Goal: Answer question/provide support: Share knowledge or assist other users

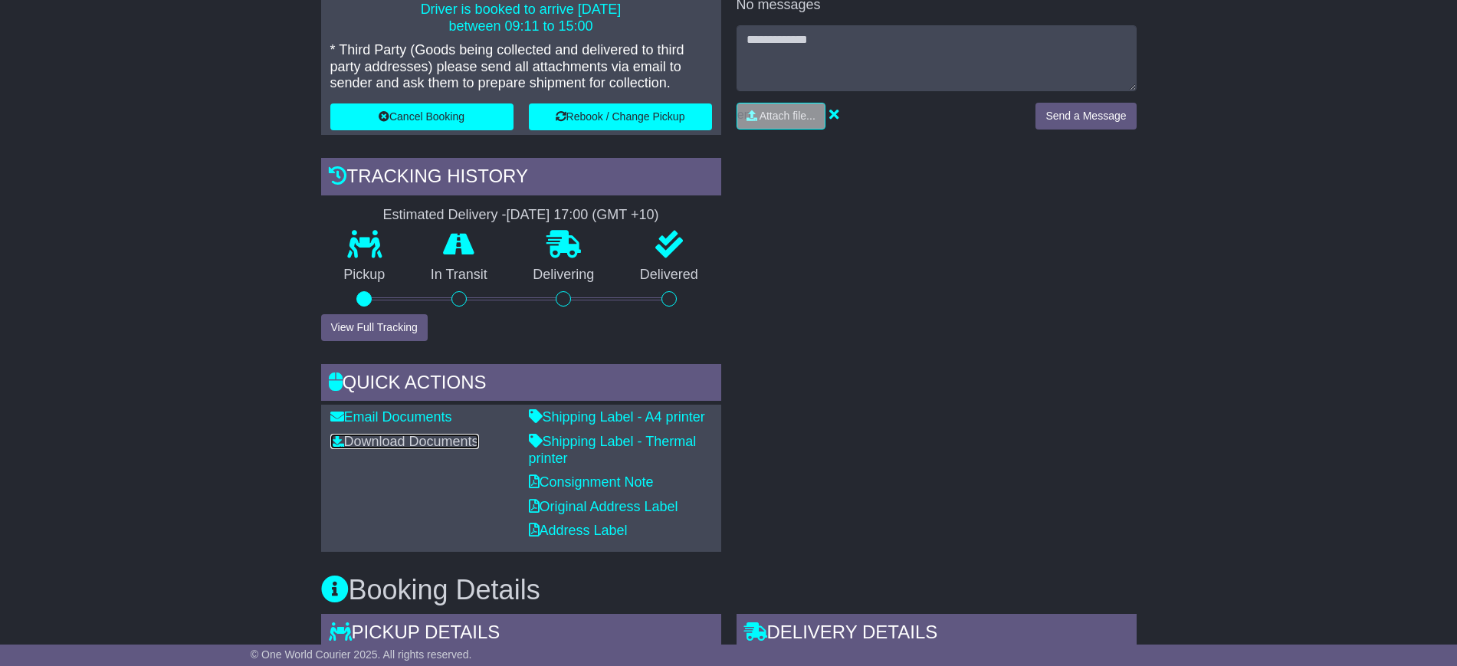
scroll to position [202, 0]
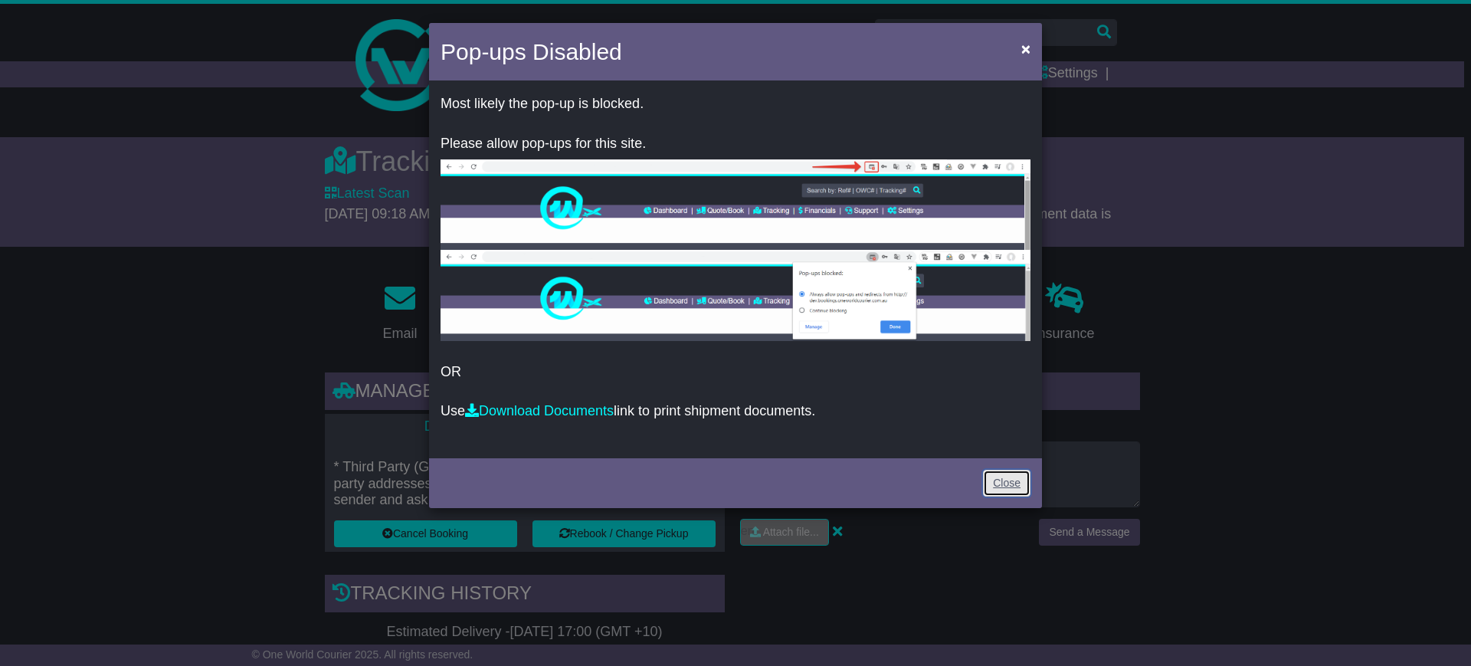
click at [1015, 474] on link "Close" at bounding box center [1007, 483] width 48 height 27
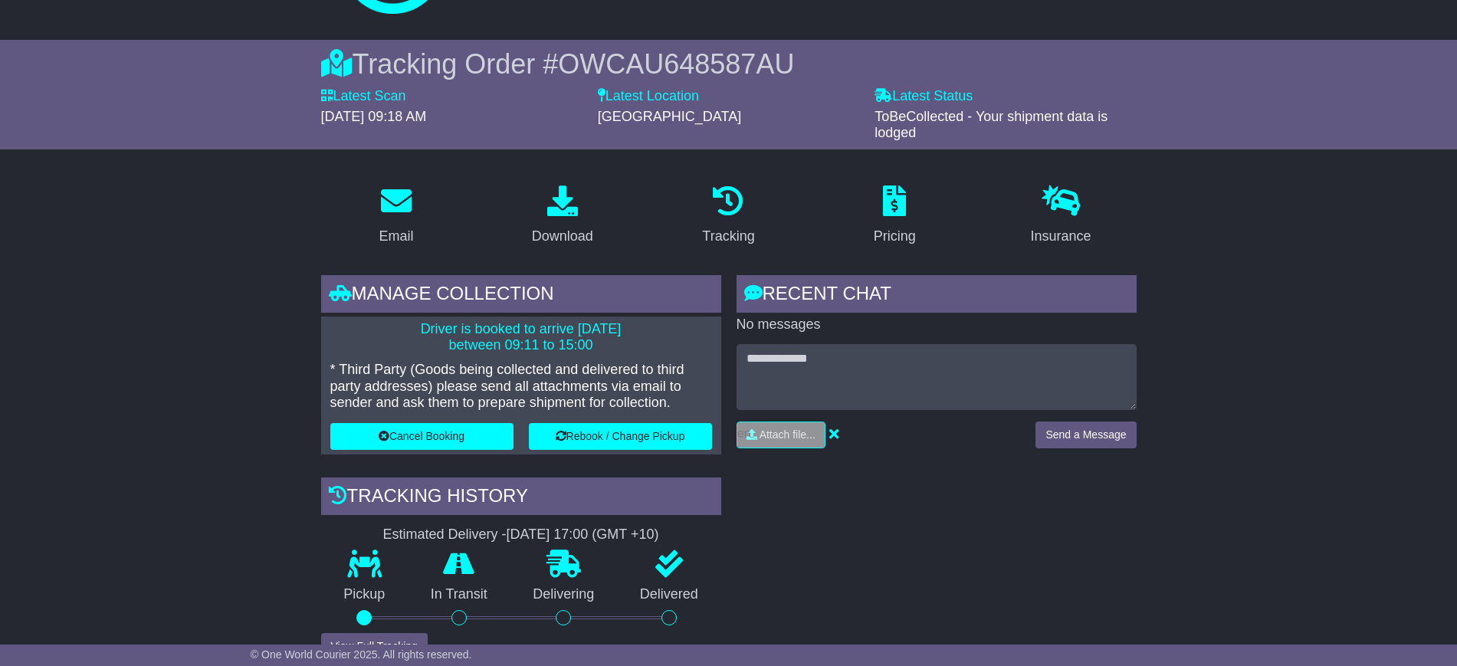
scroll to position [96, 0]
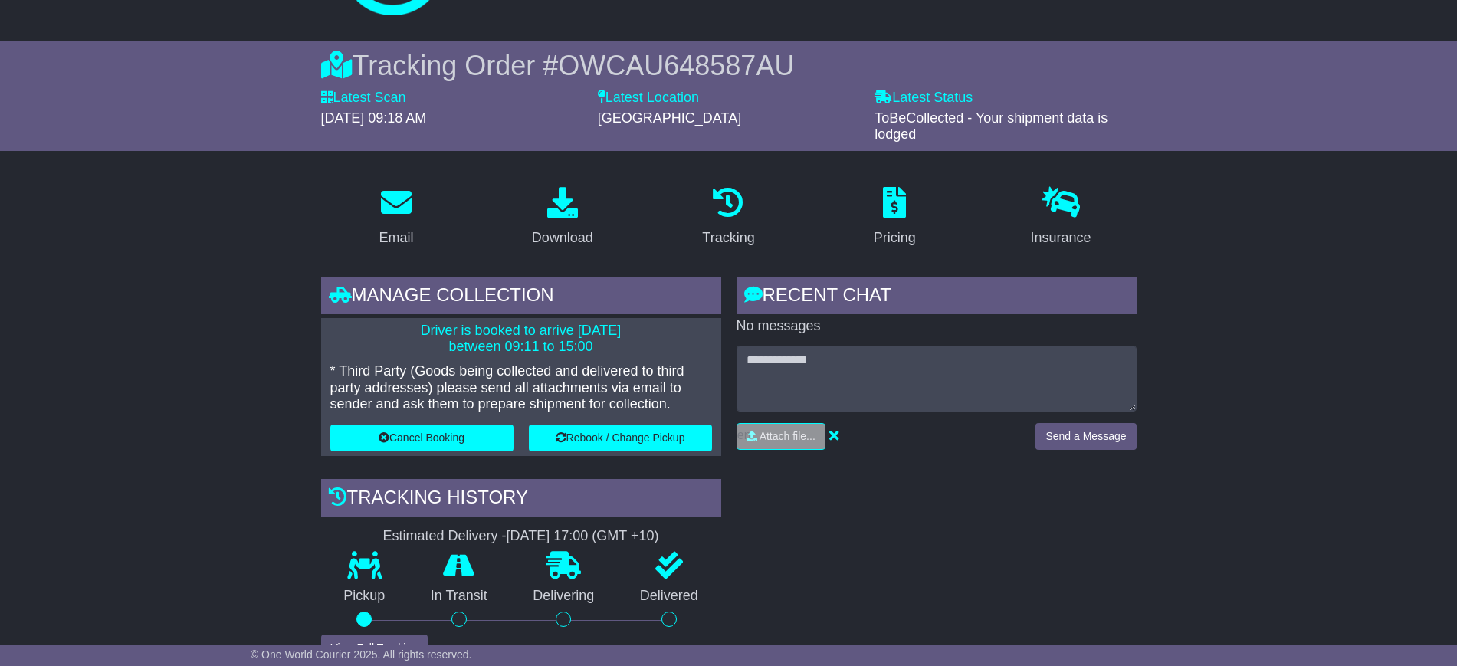
click at [1070, 501] on div "RECENT CHAT Loading... No messages Attach file..." at bounding box center [936, 575] width 415 height 596
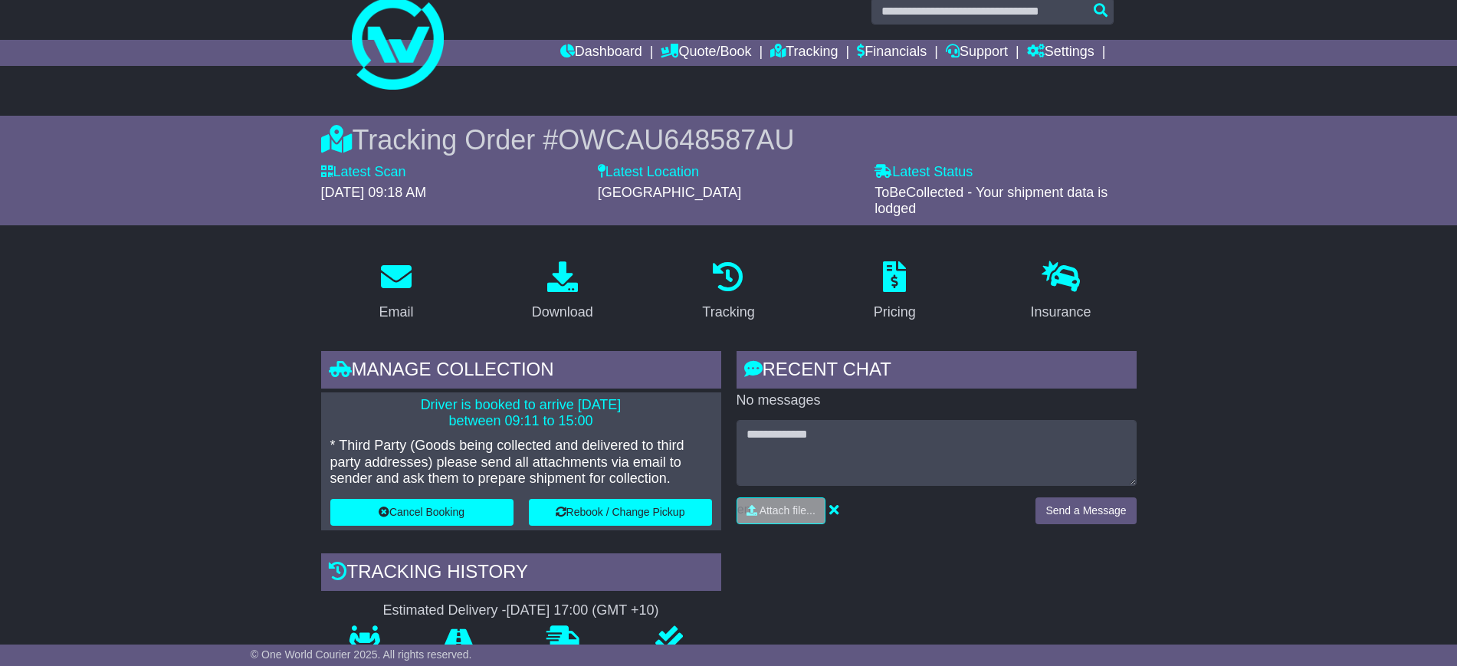
scroll to position [0, 0]
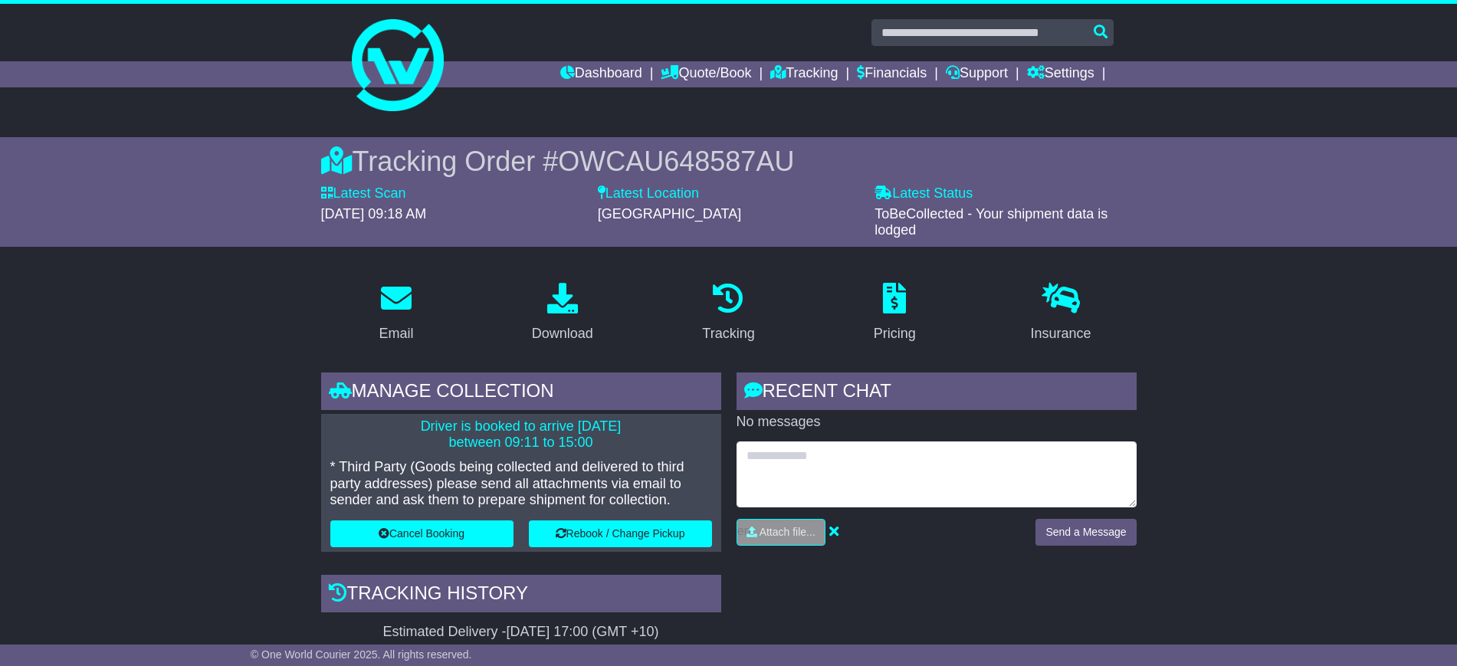
click at [841, 467] on textarea at bounding box center [936, 474] width 400 height 66
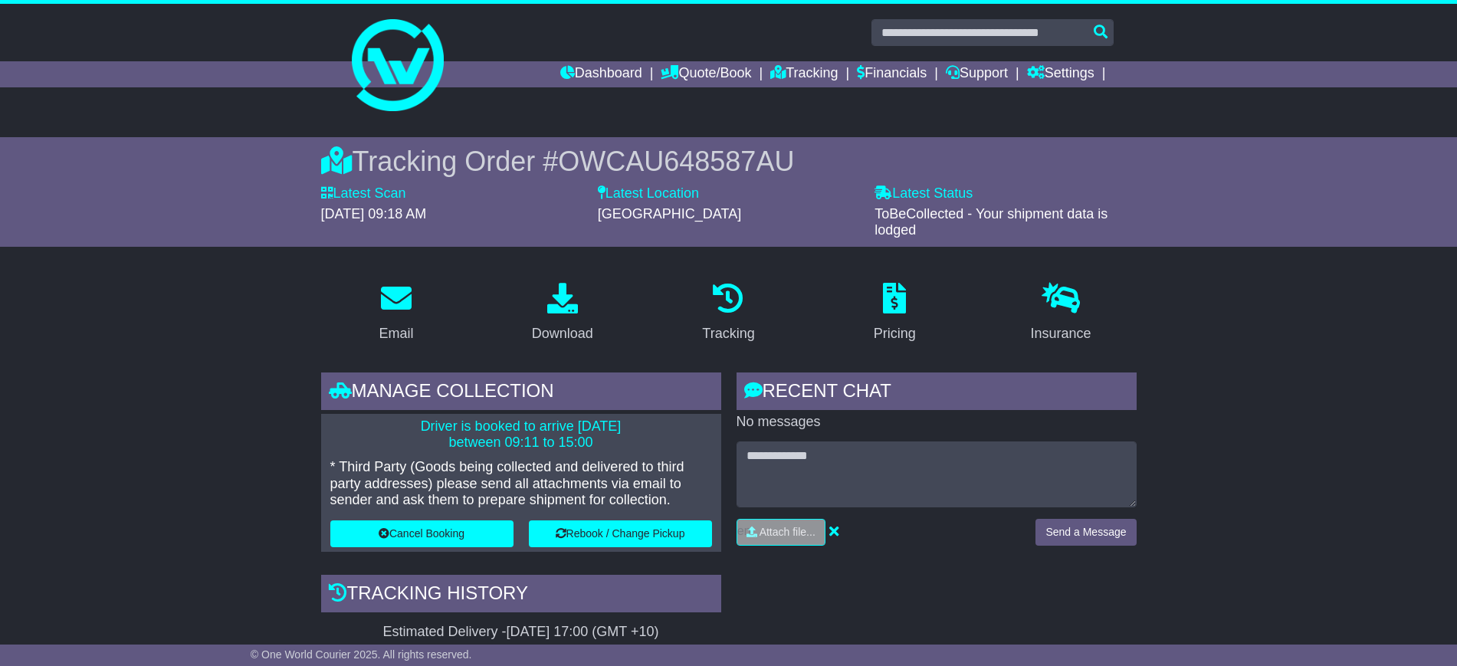
click at [886, 588] on div "RECENT CHAT Loading... No messages Attach file..." at bounding box center [936, 670] width 415 height 596
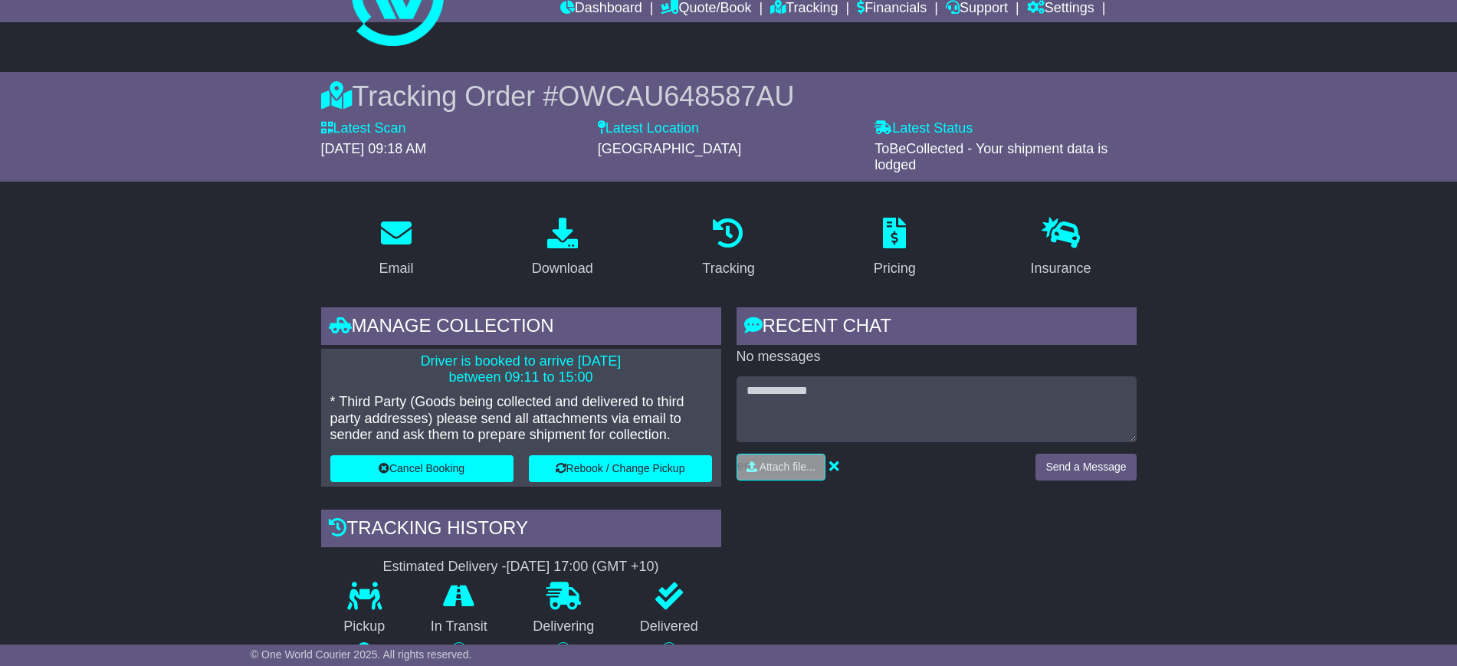
scroll to position [96, 0]
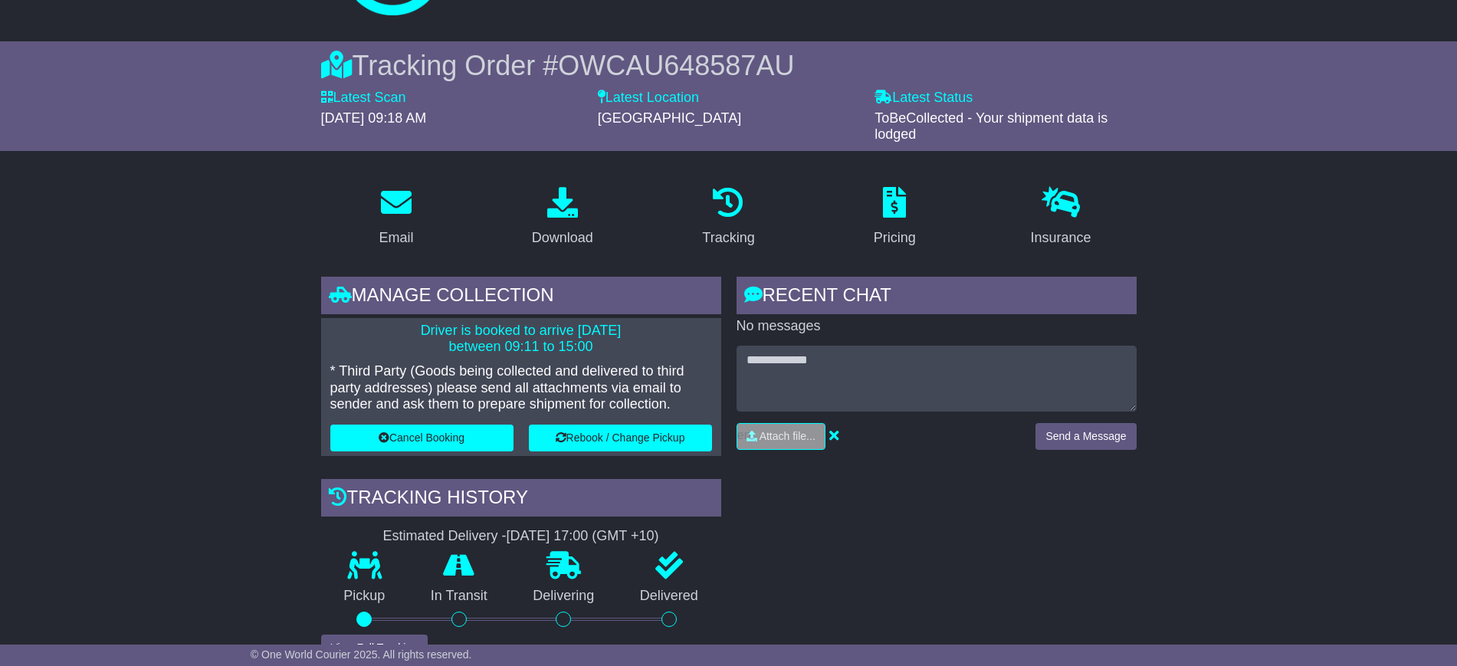
click at [662, 59] on span "OWCAU648587AU" at bounding box center [676, 65] width 236 height 31
click at [984, 552] on div "RECENT CHAT Loading... No messages Attach file..." at bounding box center [936, 575] width 415 height 596
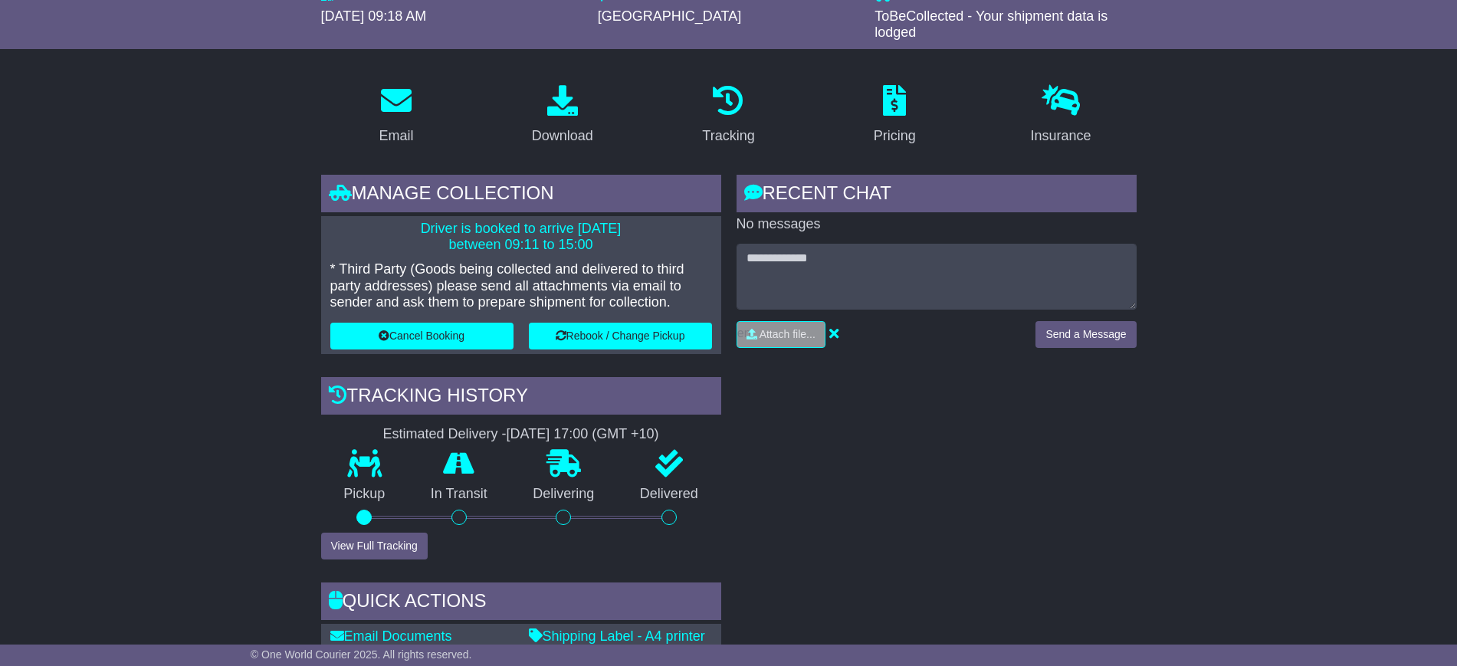
scroll to position [0, 0]
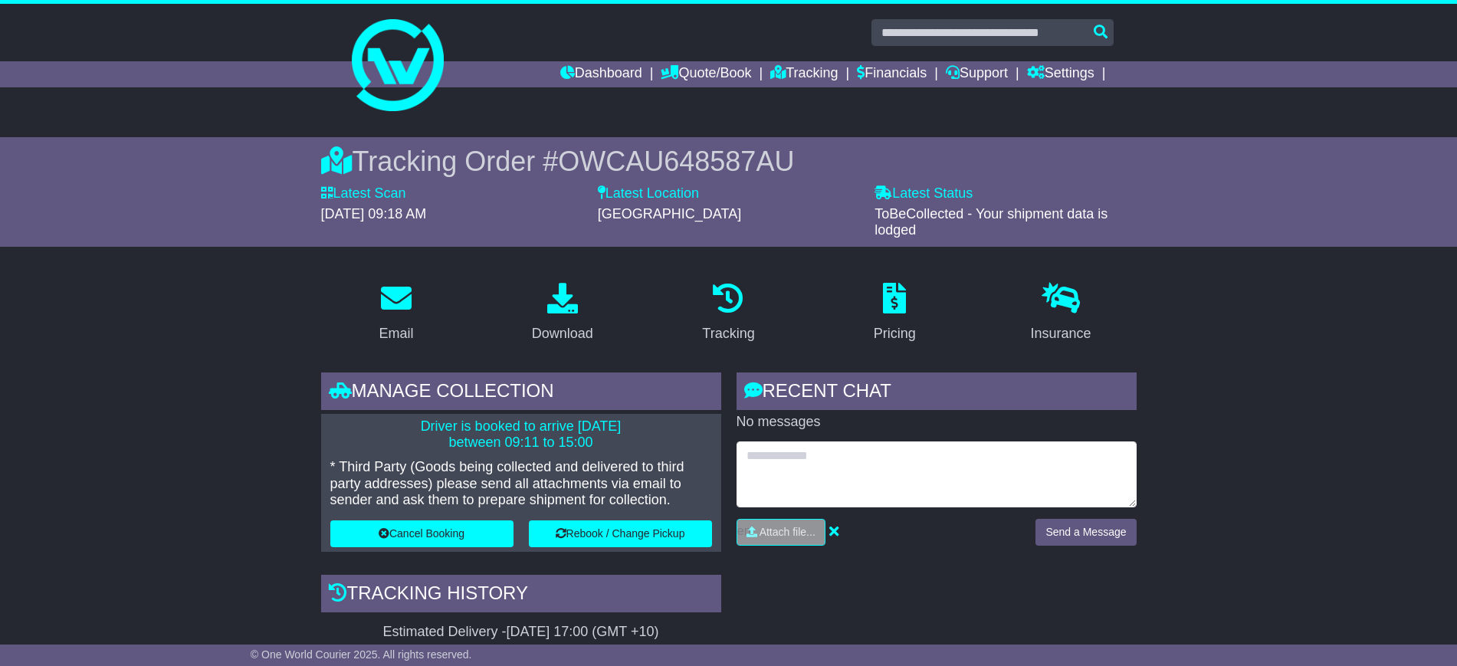
click at [818, 472] on textarea at bounding box center [936, 474] width 400 height 66
type textarea "**********"
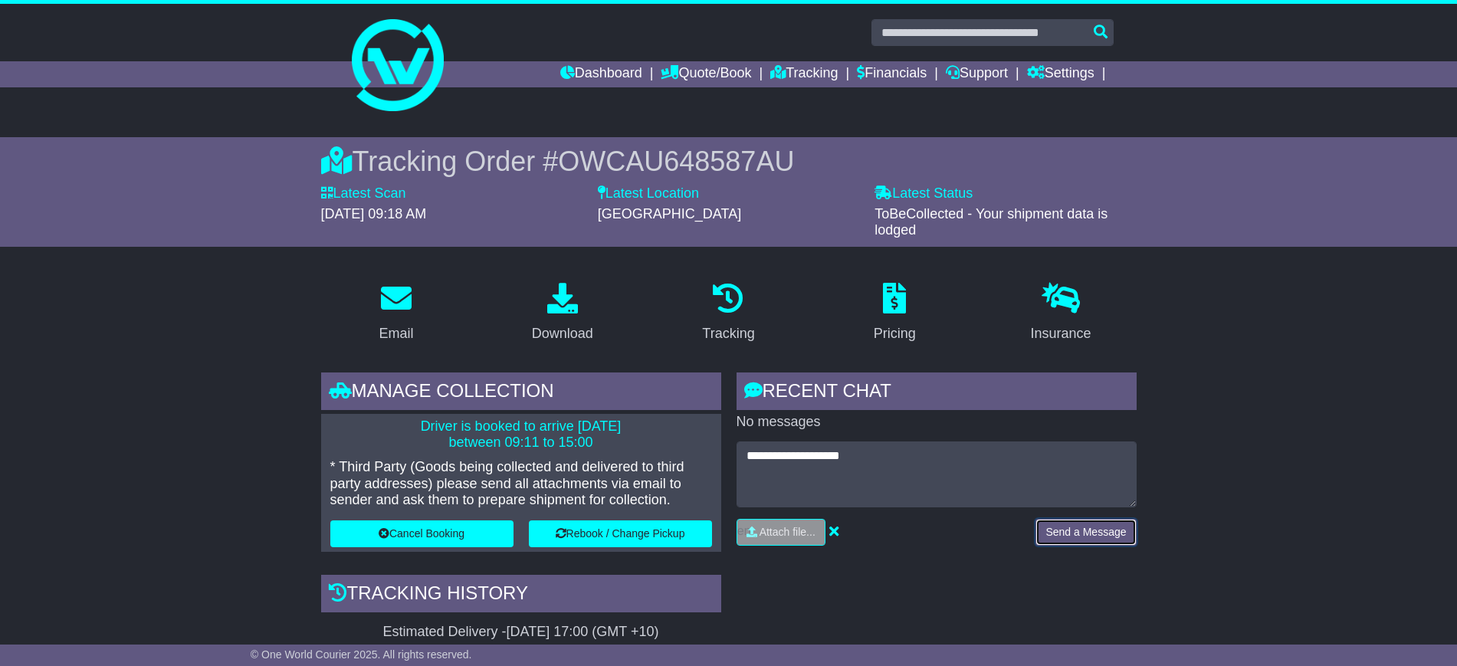
click at [1078, 534] on button "Send a Message" at bounding box center [1085, 532] width 100 height 27
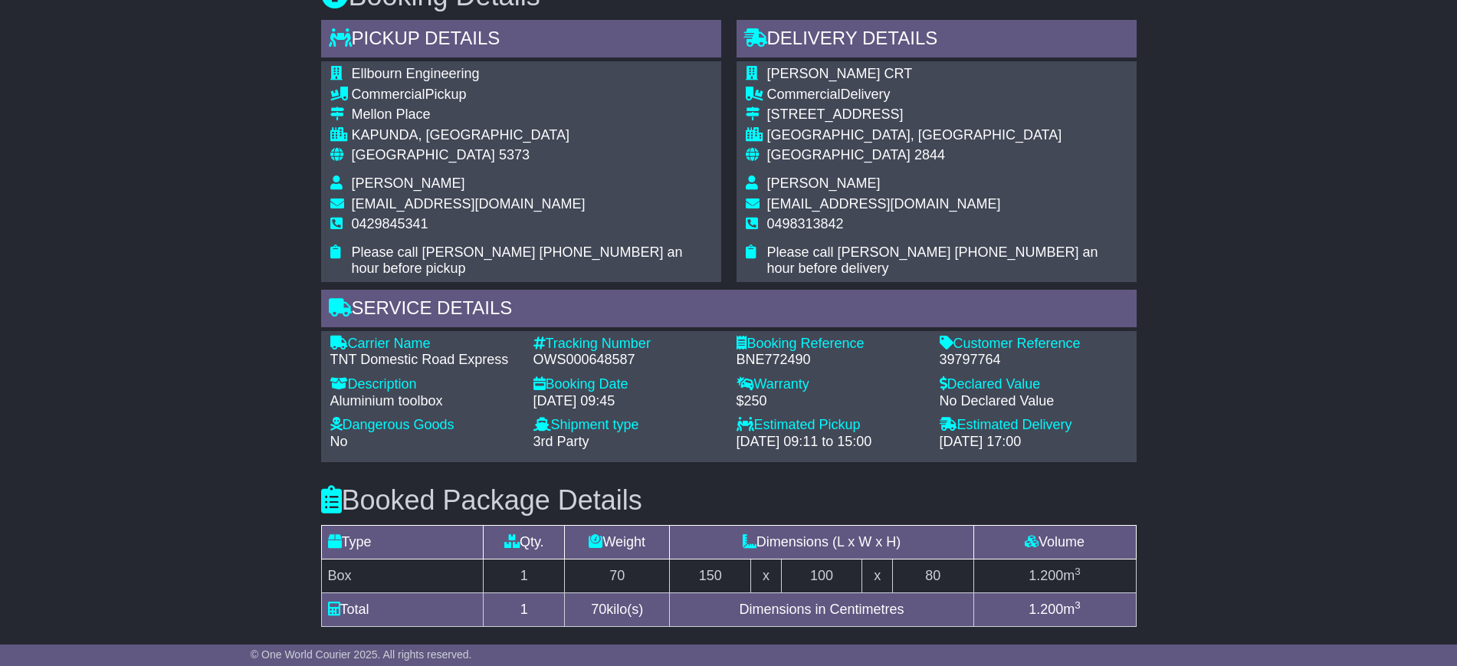
scroll to position [831, 0]
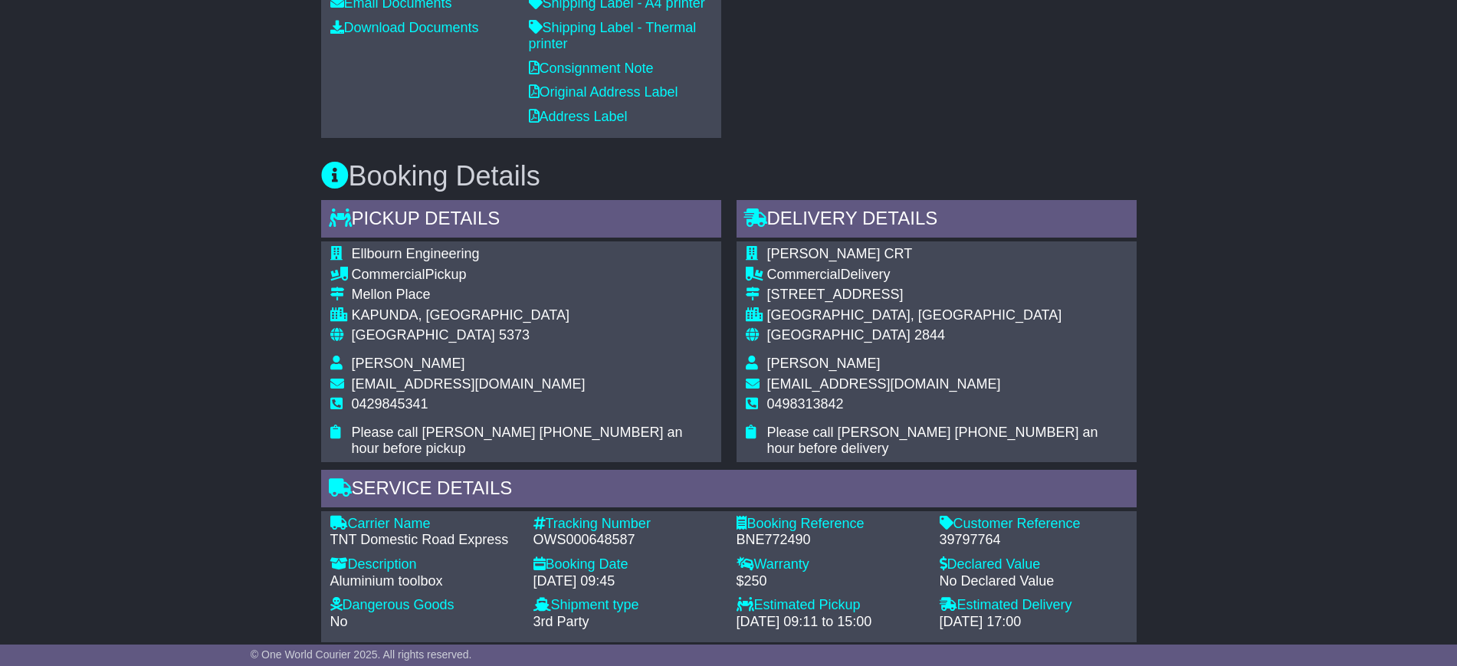
click at [363, 369] on span "[PERSON_NAME]" at bounding box center [408, 363] width 113 height 15
copy span "[PERSON_NAME]"
click at [392, 403] on span "0429845341" at bounding box center [390, 403] width 77 height 15
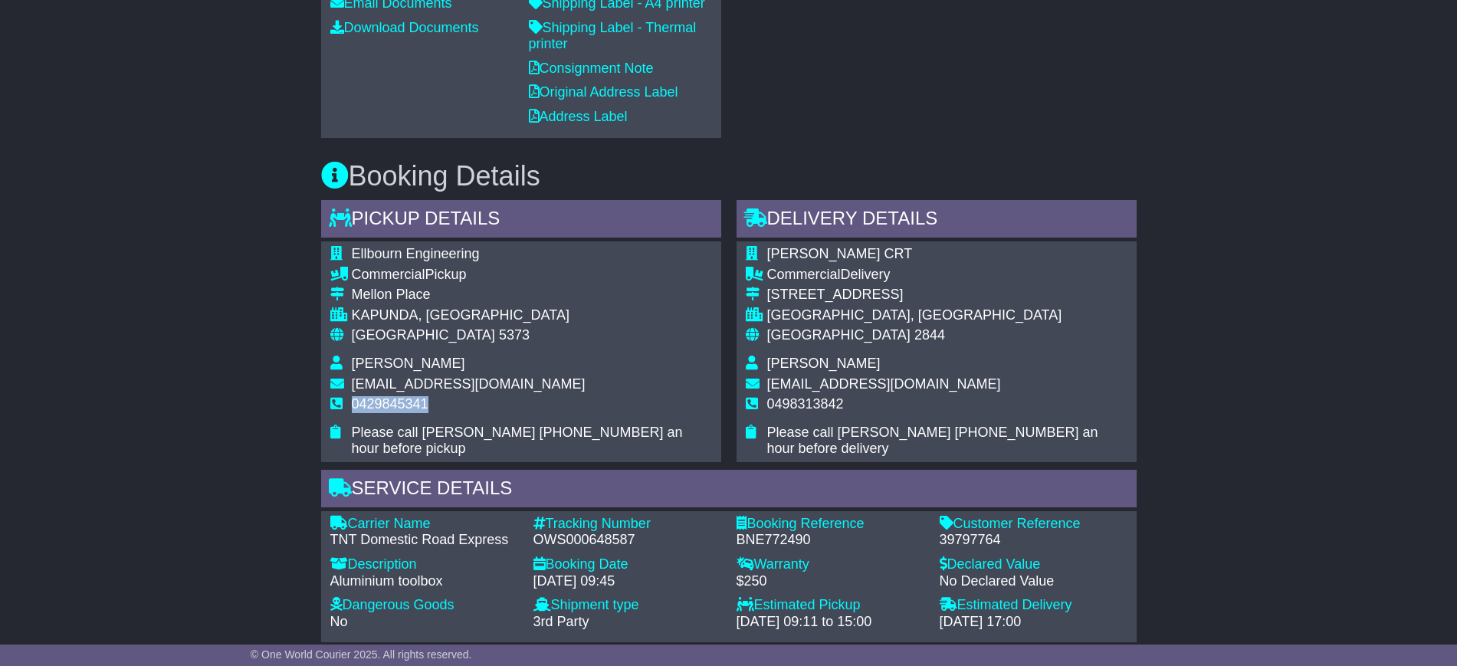
copy span "0429845341"
click at [782, 369] on span "[PERSON_NAME]" at bounding box center [823, 363] width 113 height 15
copy span "[PERSON_NAME]"
click at [778, 399] on span "0498313842" at bounding box center [805, 403] width 77 height 15
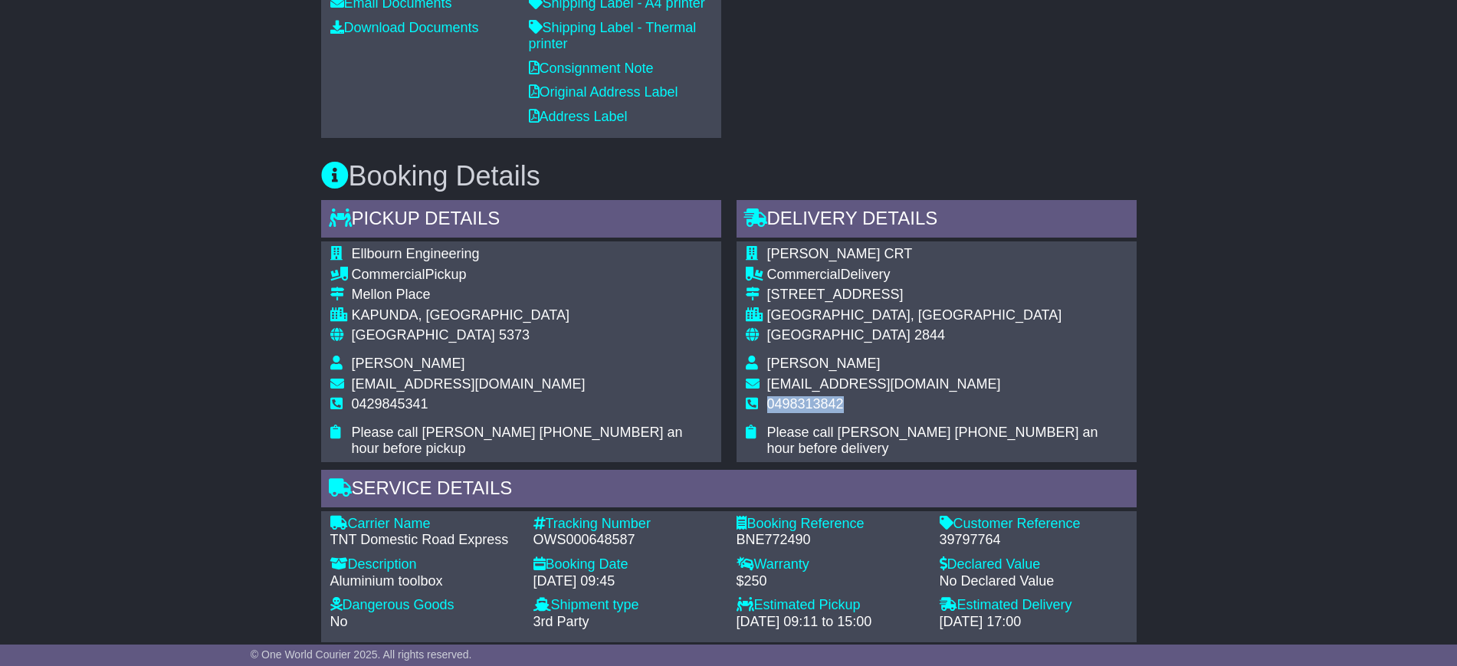
click at [778, 399] on span "0498313842" at bounding box center [805, 403] width 77 height 15
copy span "0498313842"
